Goal: Find specific page/section: Find specific page/section

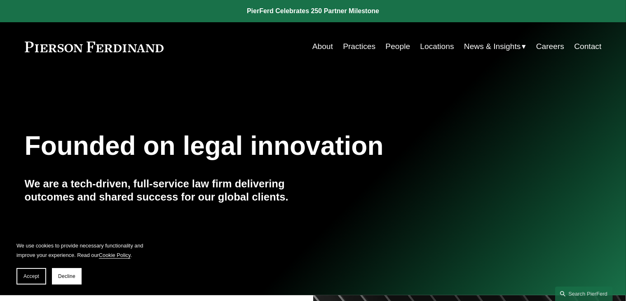
click at [433, 45] on link "Locations" at bounding box center [437, 47] width 34 height 16
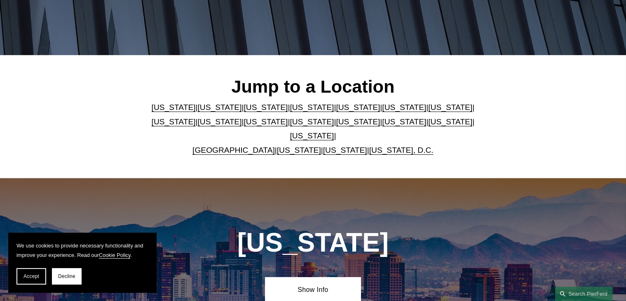
scroll to position [218, 0]
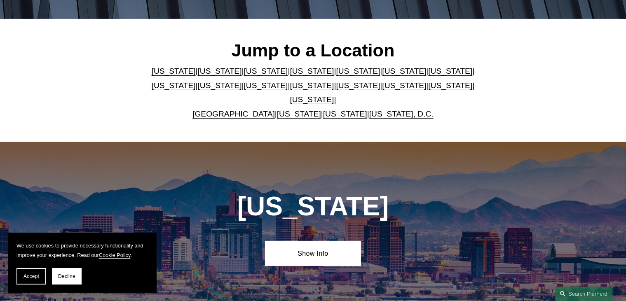
click at [336, 75] on link "[US_STATE]" at bounding box center [358, 71] width 44 height 9
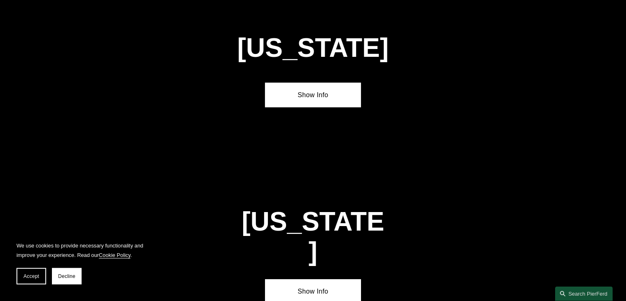
scroll to position [1091, 0]
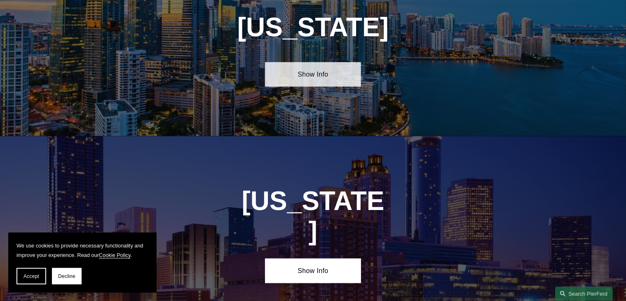
click at [321, 66] on link "Show Info" at bounding box center [313, 74] width 96 height 25
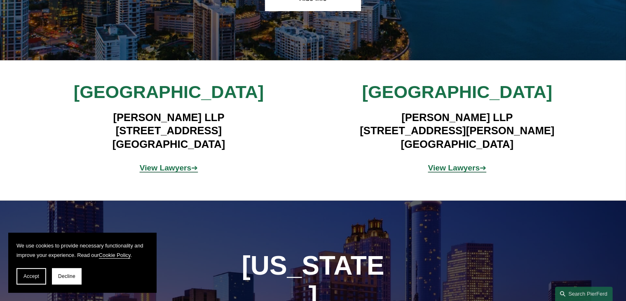
scroll to position [1178, 0]
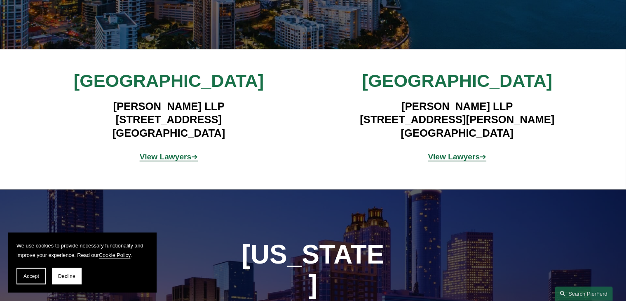
click at [166, 152] on strong "View Lawyers" at bounding box center [166, 156] width 52 height 9
